Goal: Task Accomplishment & Management: Use online tool/utility

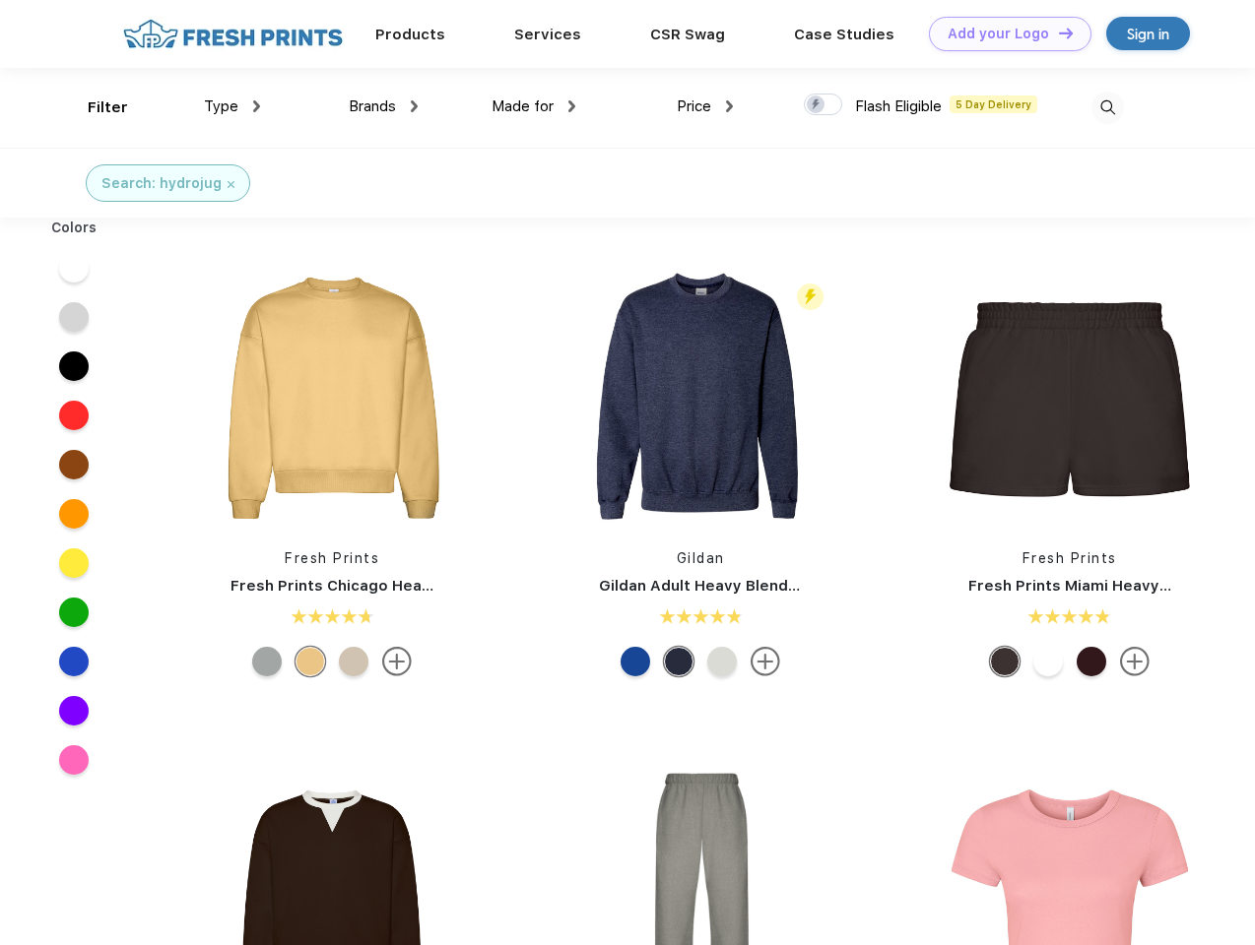
click at [1002, 33] on link "Add your Logo Design Tool" at bounding box center [1010, 34] width 162 height 34
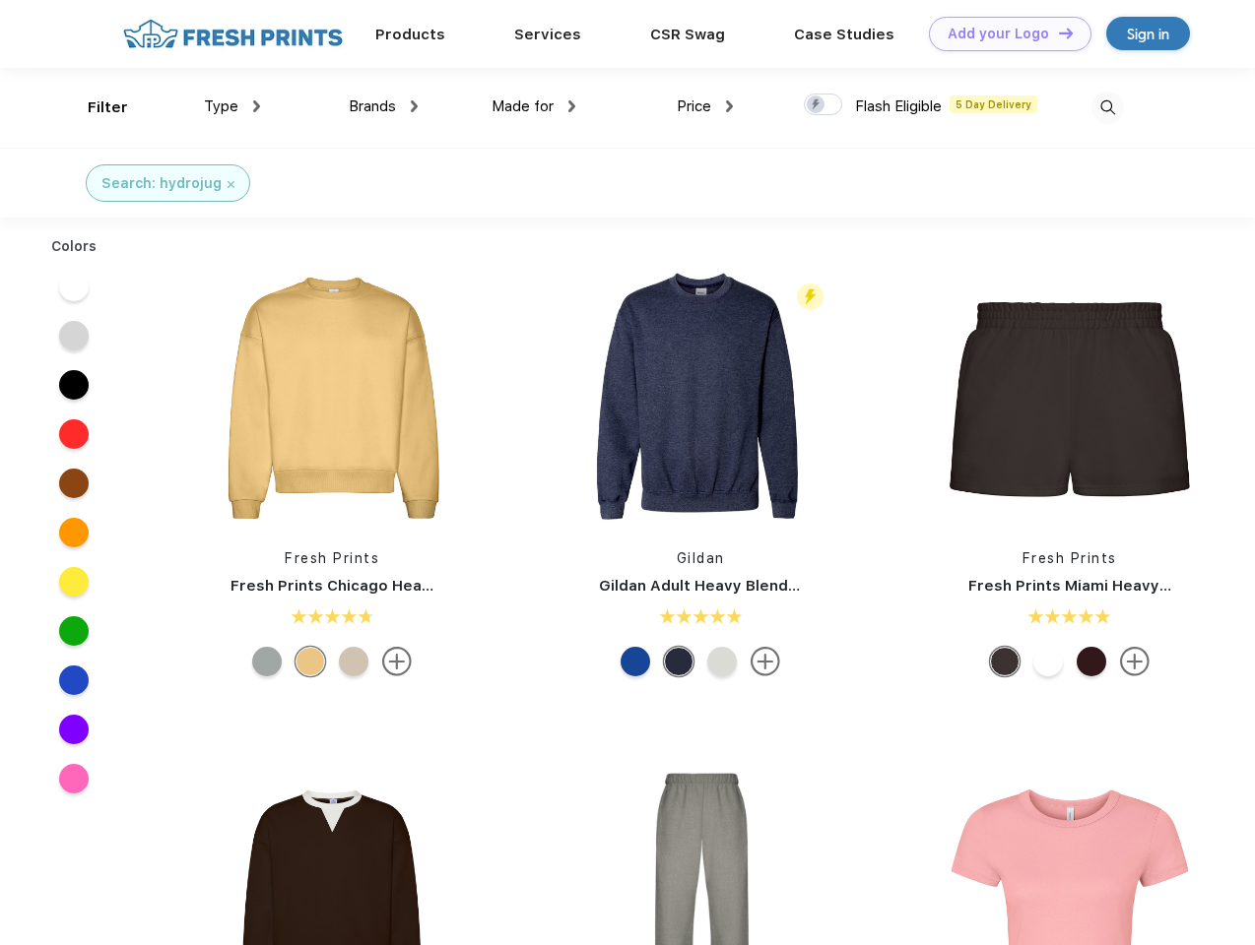
click at [0, 0] on div "Design Tool" at bounding box center [0, 0] width 0 height 0
click at [1057, 32] on link "Add your Logo Design Tool" at bounding box center [1010, 34] width 162 height 34
click at [95, 107] on div "Filter" at bounding box center [108, 108] width 40 height 23
click at [232, 106] on span "Type" at bounding box center [221, 106] width 34 height 18
click at [383, 106] on span "Brands" at bounding box center [372, 106] width 47 height 18
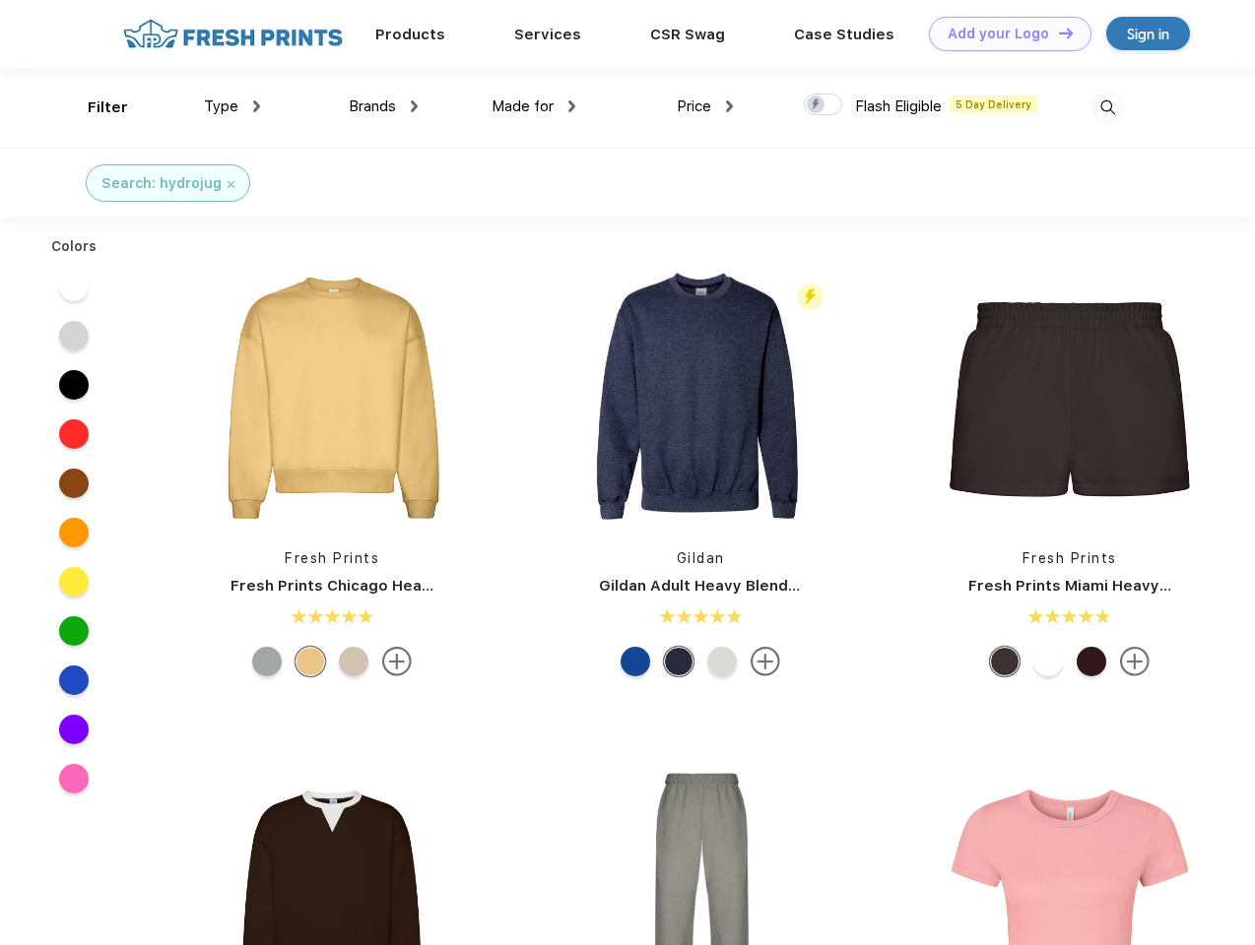
click at [534, 106] on span "Made for" at bounding box center [522, 106] width 62 height 18
click at [705, 106] on span "Price" at bounding box center [694, 106] width 34 height 18
